Goal: Information Seeking & Learning: Find specific page/section

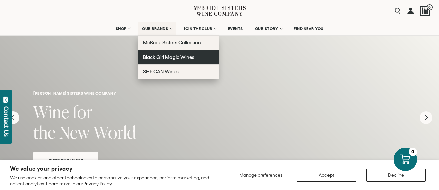
click at [172, 56] on span "Black Girl Magic Wines" at bounding box center [168, 57] width 51 height 6
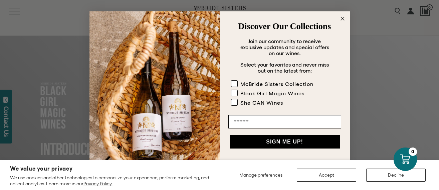
click at [341, 17] on circle "Close dialog" at bounding box center [343, 19] width 8 height 8
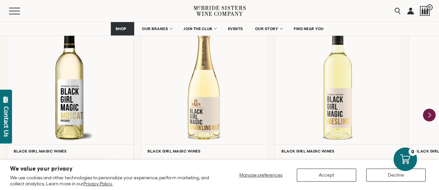
scroll to position [611, 0]
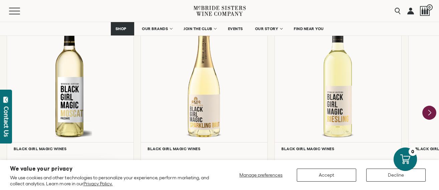
click at [429, 112] on icon "Next" at bounding box center [430, 112] width 3 height 5
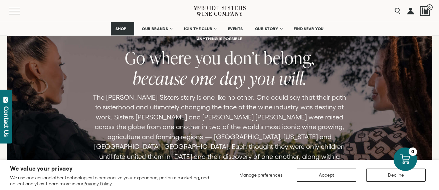
scroll to position [1445, 0]
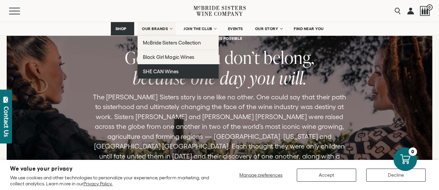
click at [173, 71] on span "SHE CAN Wines" at bounding box center [161, 71] width 36 height 6
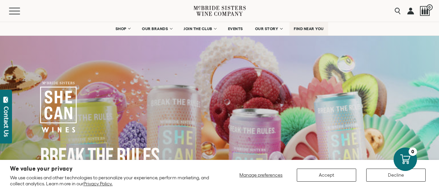
click at [309, 28] on span "FIND NEAR YOU" at bounding box center [309, 28] width 30 height 5
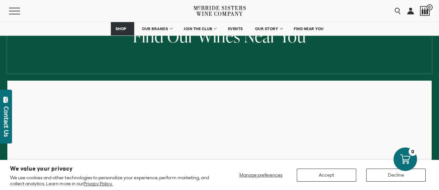
scroll to position [78, 0]
